Goal: Information Seeking & Learning: Learn about a topic

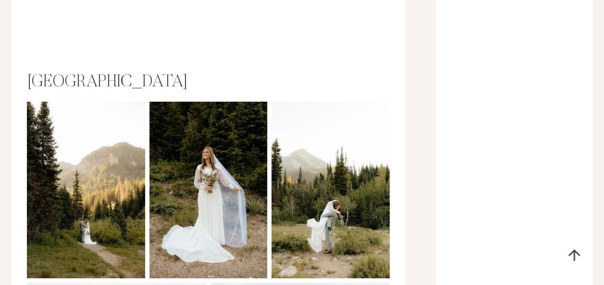
scroll to position [1563, 0]
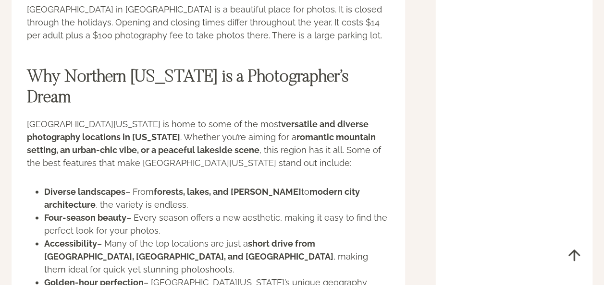
scroll to position [11618, 0]
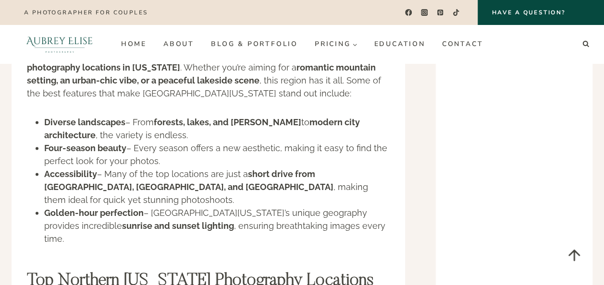
scroll to position [11673, 0]
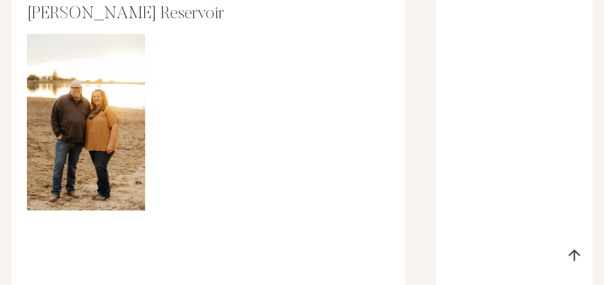
scroll to position [7970, 0]
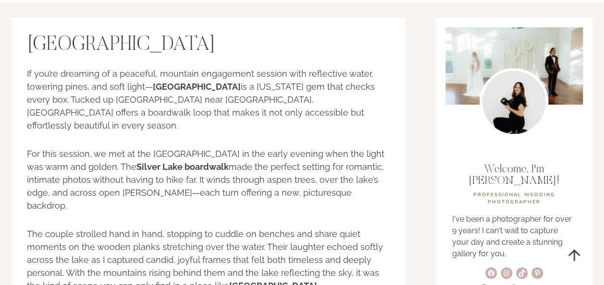
scroll to position [86, 0]
